Goal: Task Accomplishment & Management: Use online tool/utility

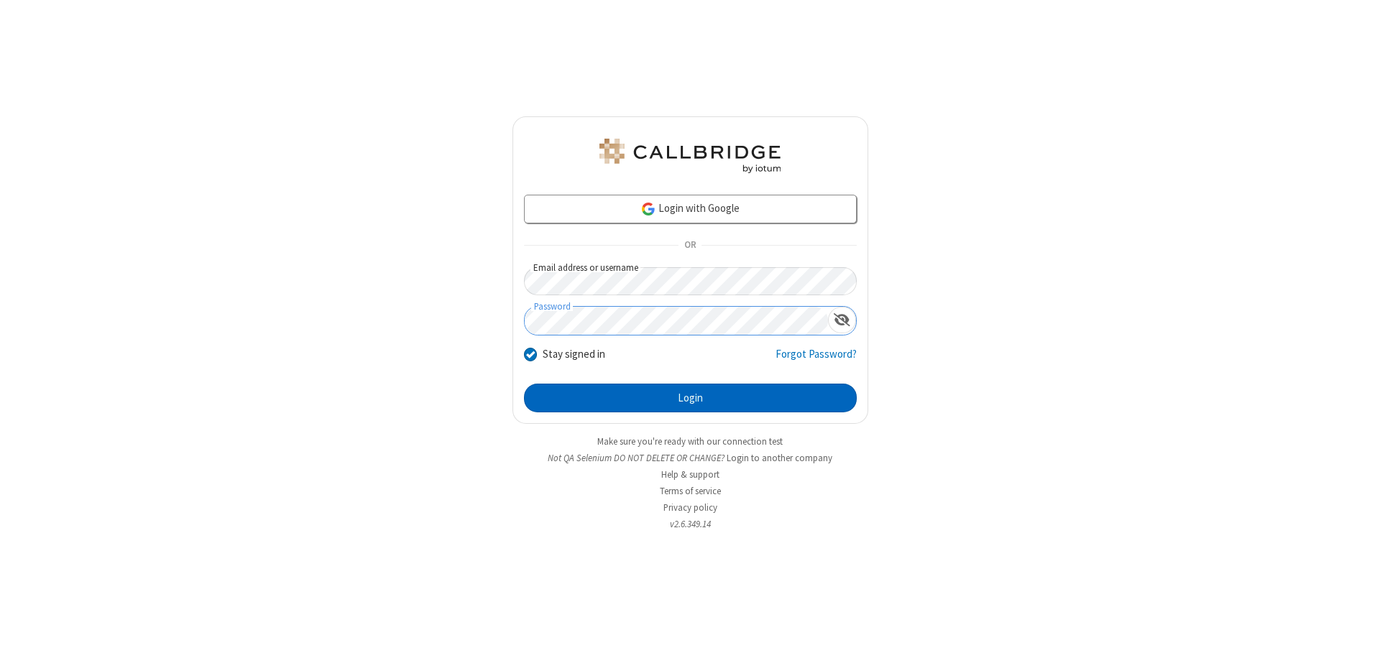
click at [690, 398] on button "Login" at bounding box center [690, 398] width 333 height 29
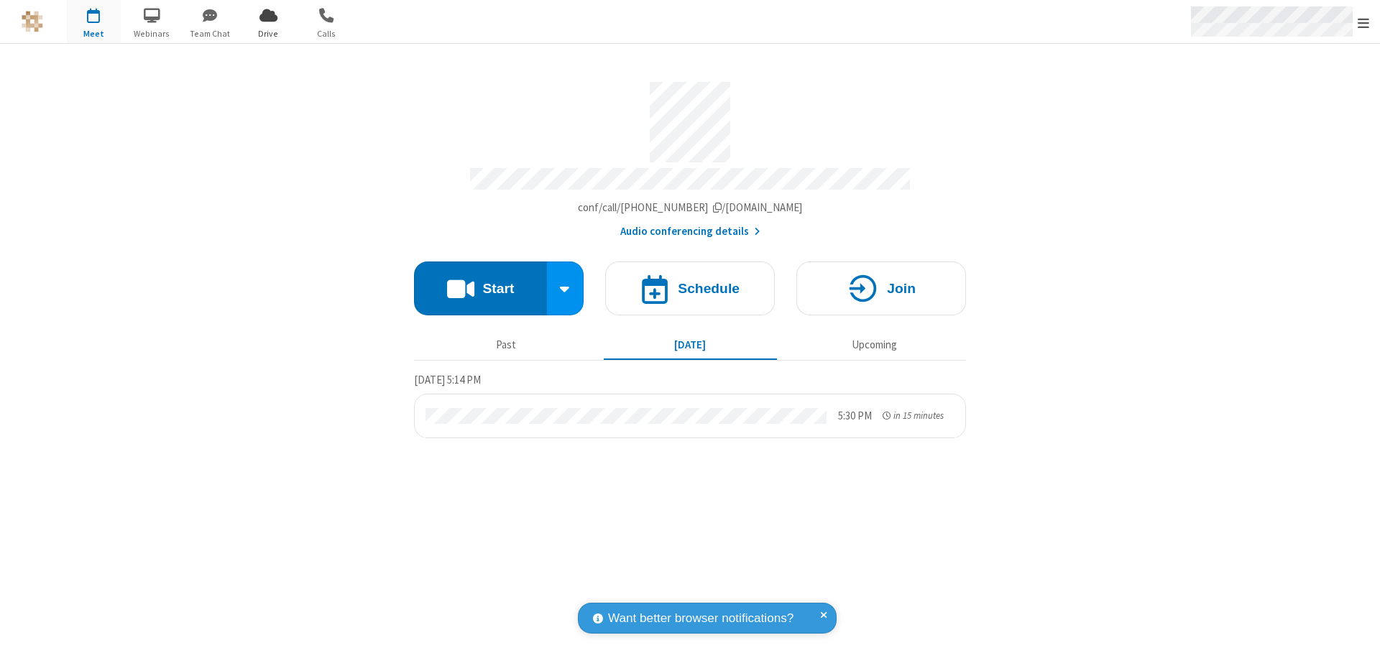
click at [1363, 22] on span "Open menu" at bounding box center [1363, 23] width 11 height 14
click at [268, 33] on span "Drive" at bounding box center [268, 33] width 54 height 13
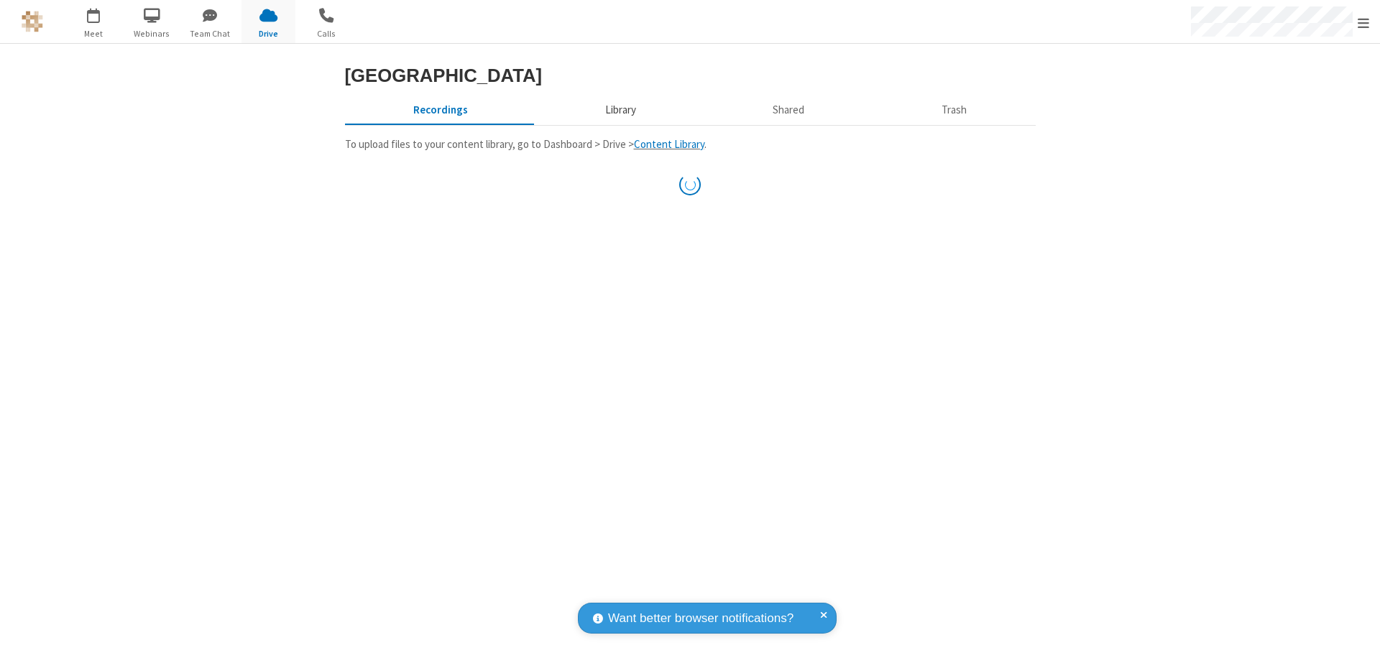
click at [618, 124] on button "Library" at bounding box center [620, 109] width 168 height 27
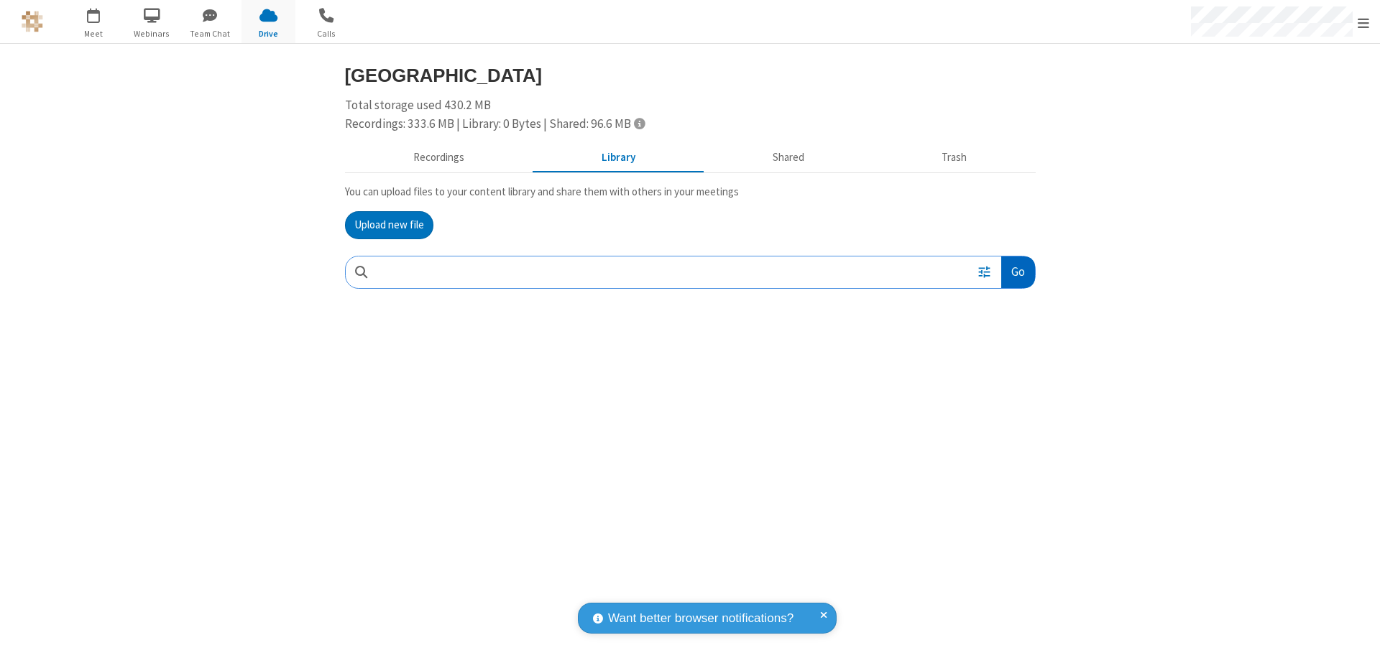
click at [1017, 272] on button "Go" at bounding box center [1017, 273] width 33 height 32
click at [389, 225] on button "Upload new file" at bounding box center [389, 225] width 88 height 29
